Goal: Task Accomplishment & Management: Manage account settings

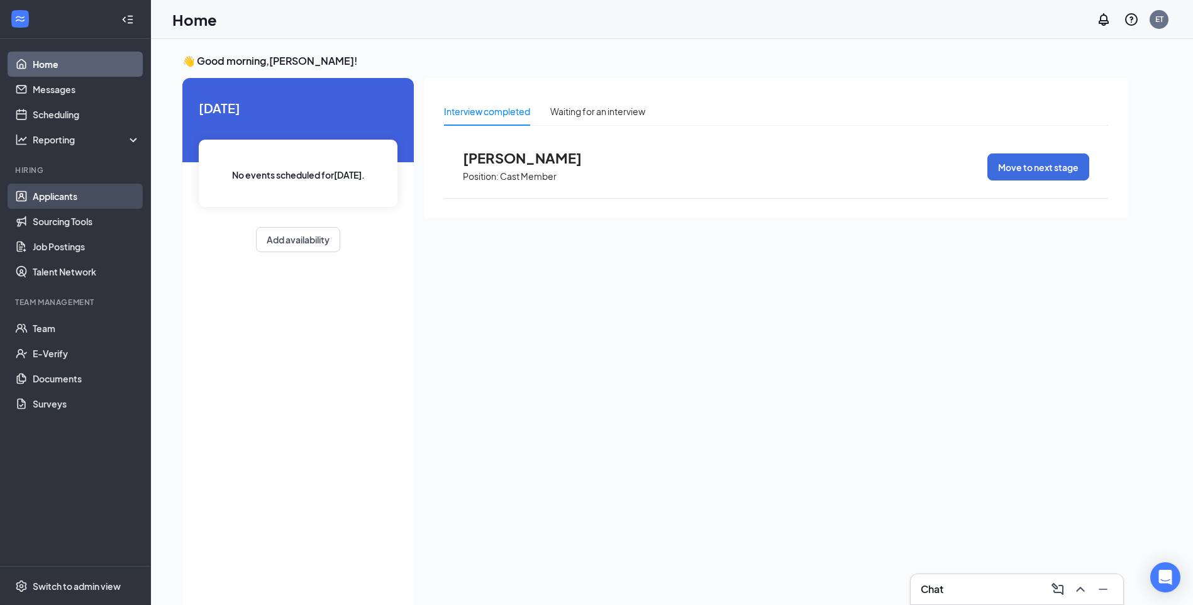
click at [72, 194] on link "Applicants" at bounding box center [87, 196] width 108 height 25
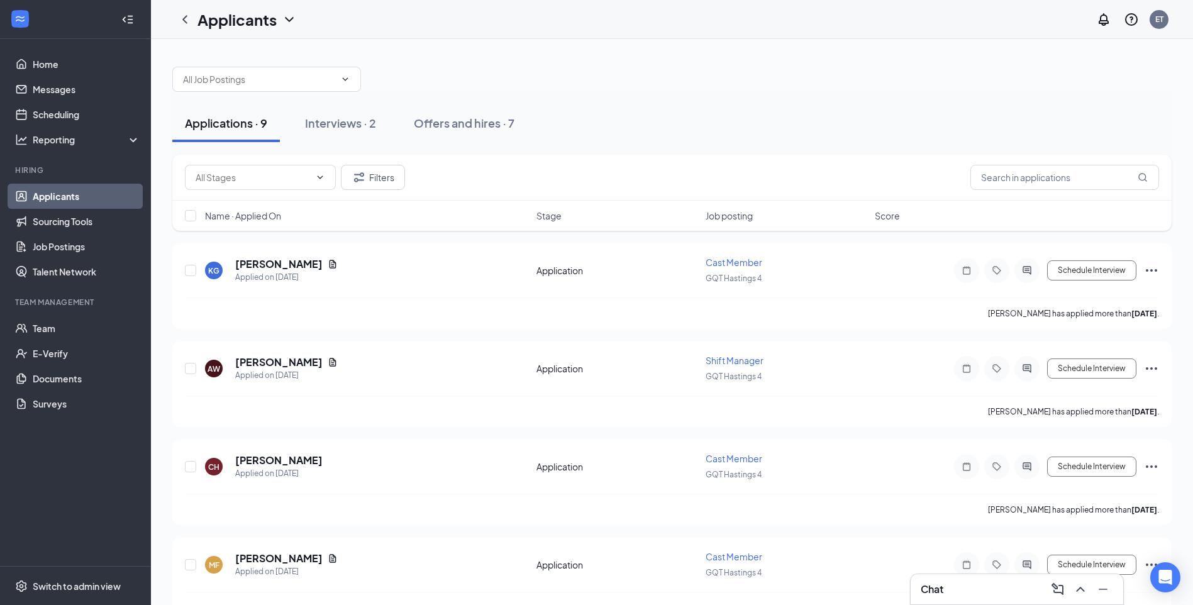
click at [252, 126] on div "Applications · 9" at bounding box center [226, 123] width 82 height 16
click at [322, 129] on div "Interviews · 2" at bounding box center [340, 123] width 71 height 16
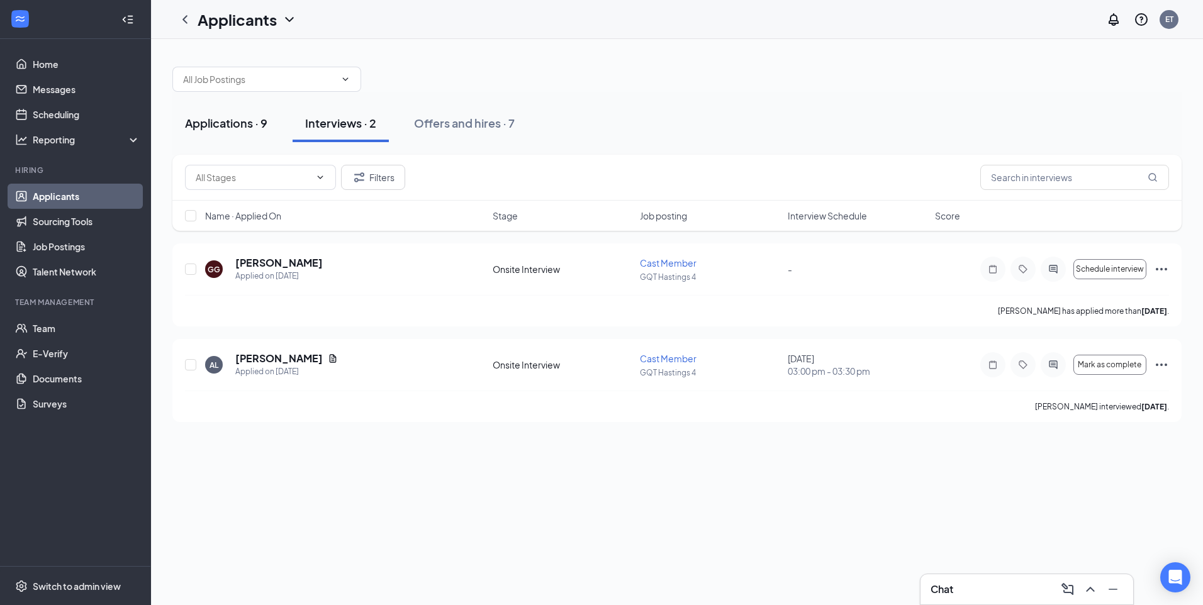
click at [262, 130] on div "Applications · 9" at bounding box center [226, 123] width 82 height 16
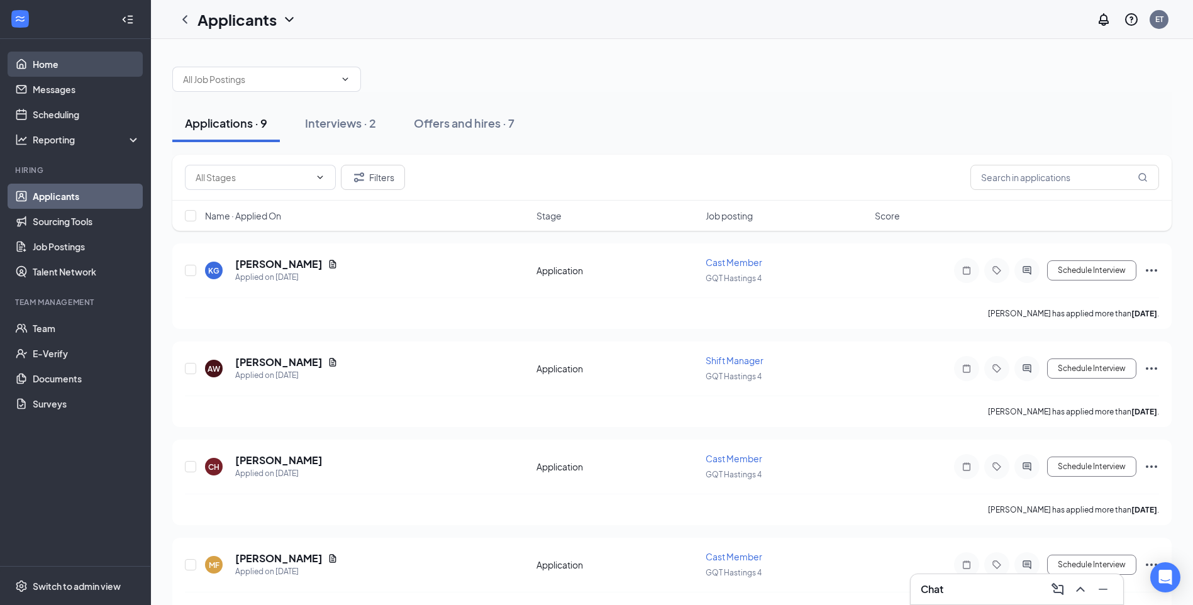
click at [53, 67] on link "Home" at bounding box center [87, 64] width 108 height 25
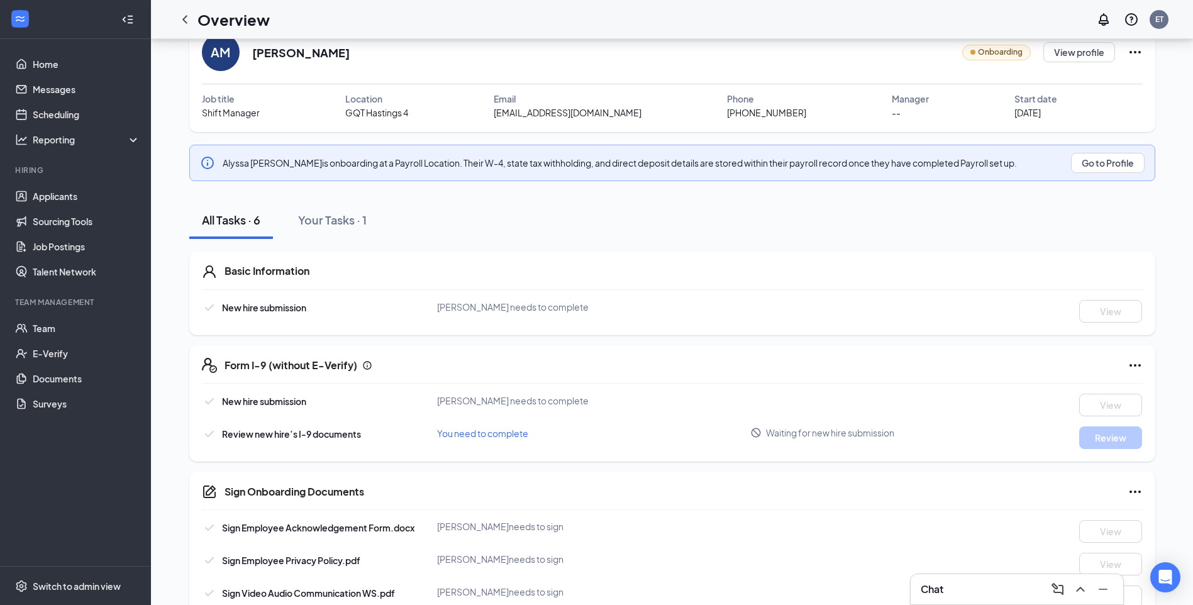
scroll to position [64, 0]
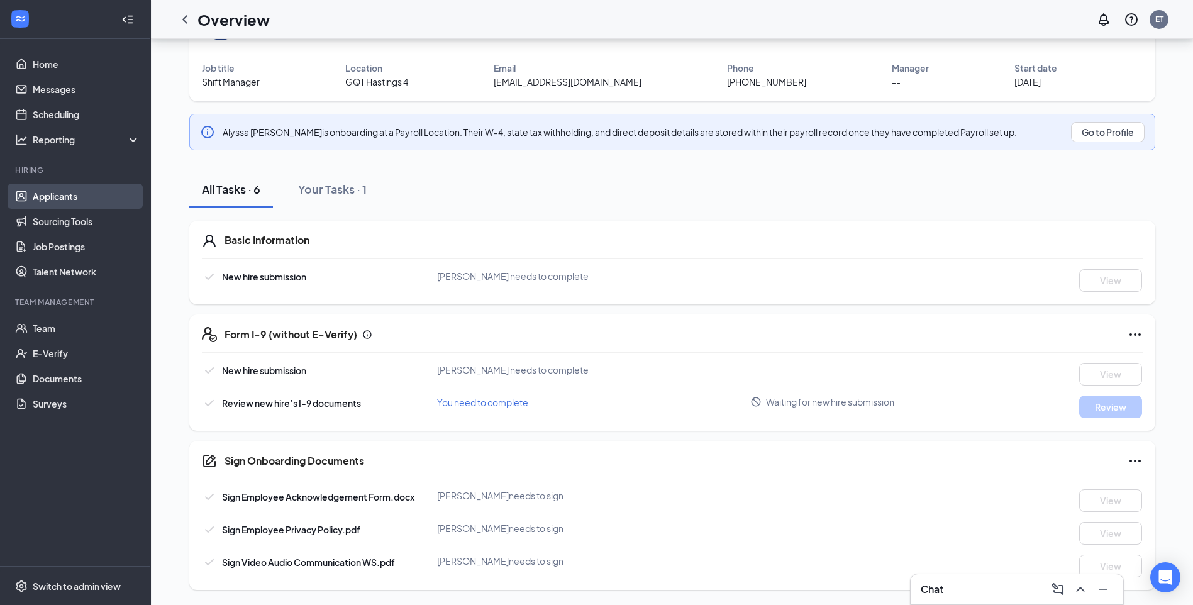
click at [74, 198] on link "Applicants" at bounding box center [87, 196] width 108 height 25
